Goal: Transaction & Acquisition: Purchase product/service

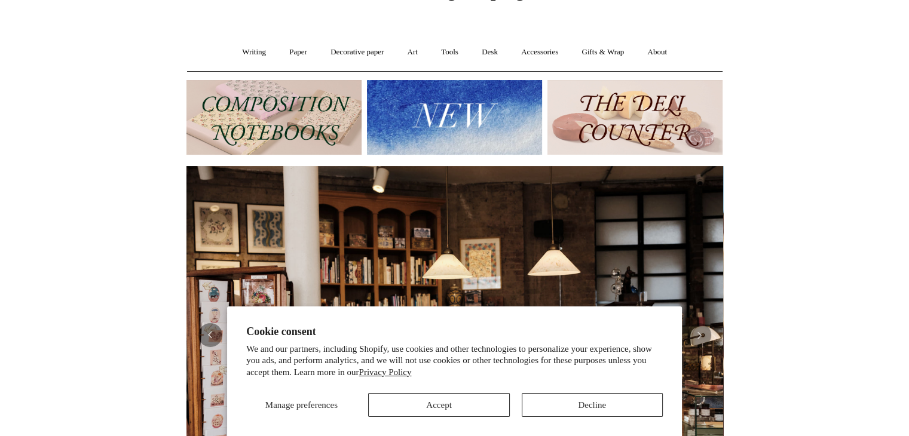
scroll to position [93, 0]
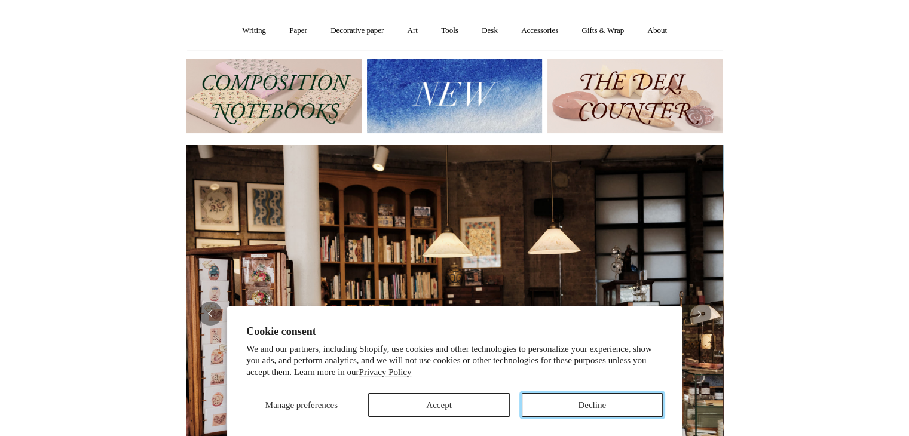
click at [594, 406] on button "Decline" at bounding box center [592, 405] width 141 height 24
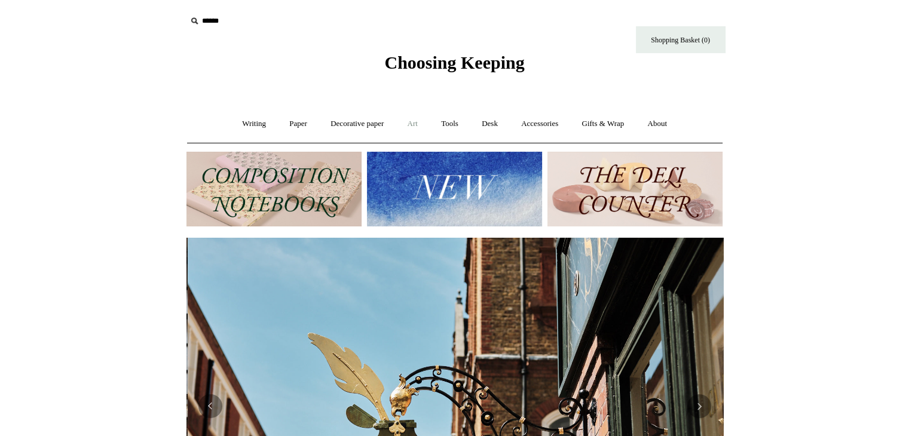
scroll to position [0, 537]
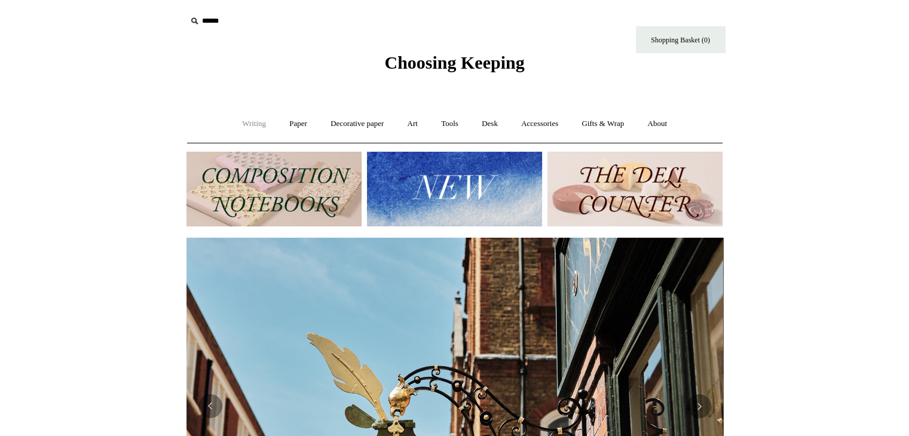
click at [253, 121] on link "Writing +" at bounding box center [253, 124] width 45 height 32
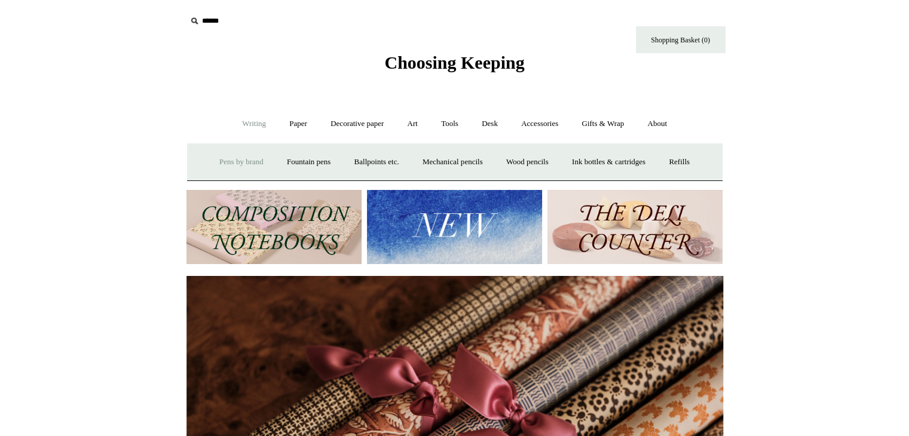
scroll to position [0, 1073]
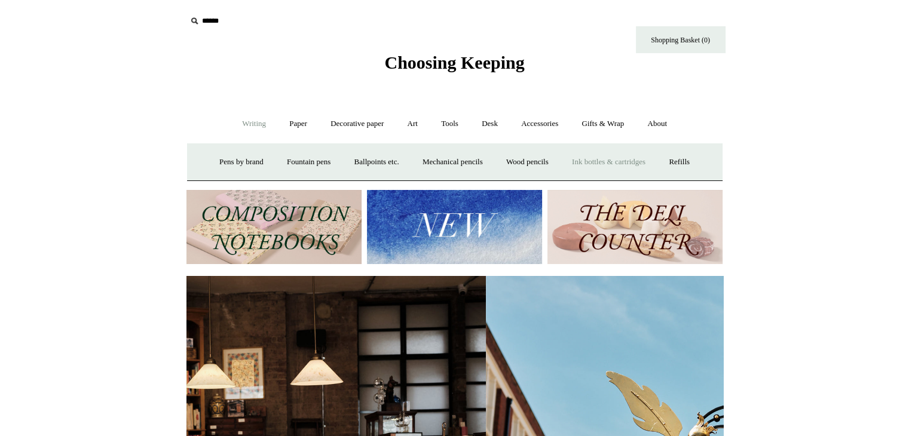
click at [615, 149] on link "Ink bottles & cartridges +" at bounding box center [608, 162] width 95 height 32
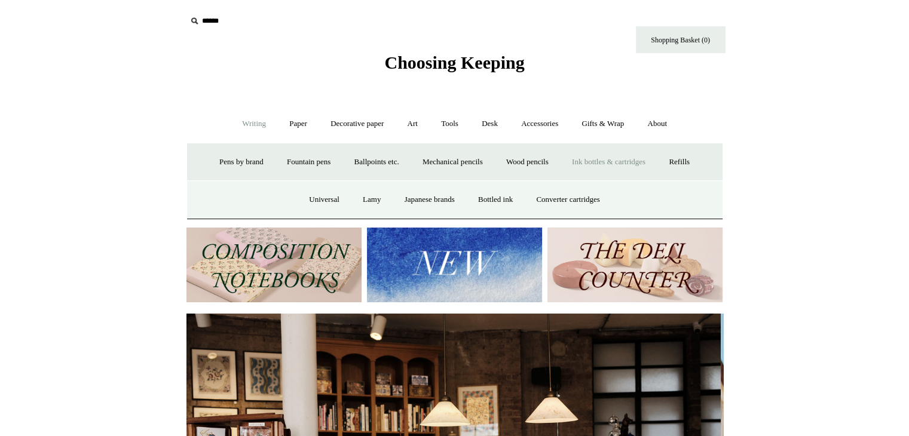
scroll to position [0, 0]
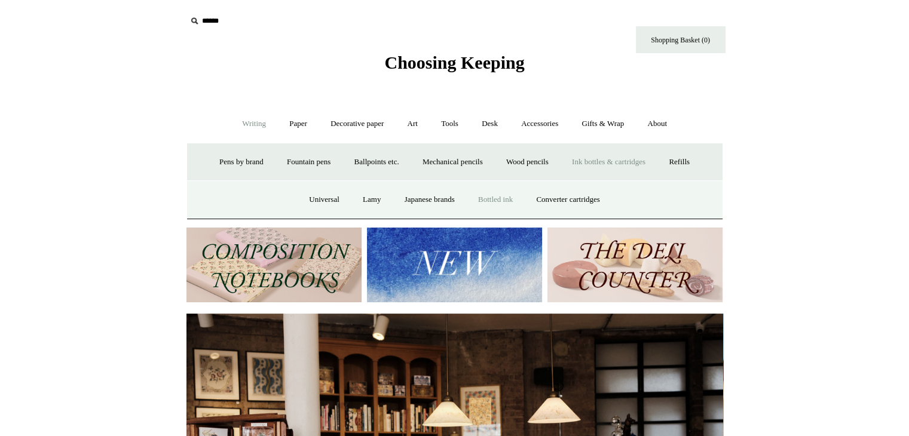
click at [493, 197] on link "Bottled ink" at bounding box center [495, 200] width 56 height 32
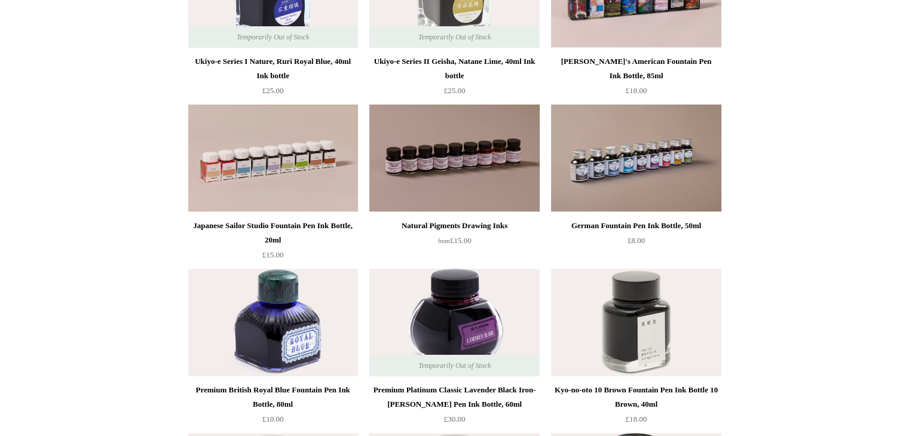
scroll to position [191, 0]
